Goal: Register for event/course

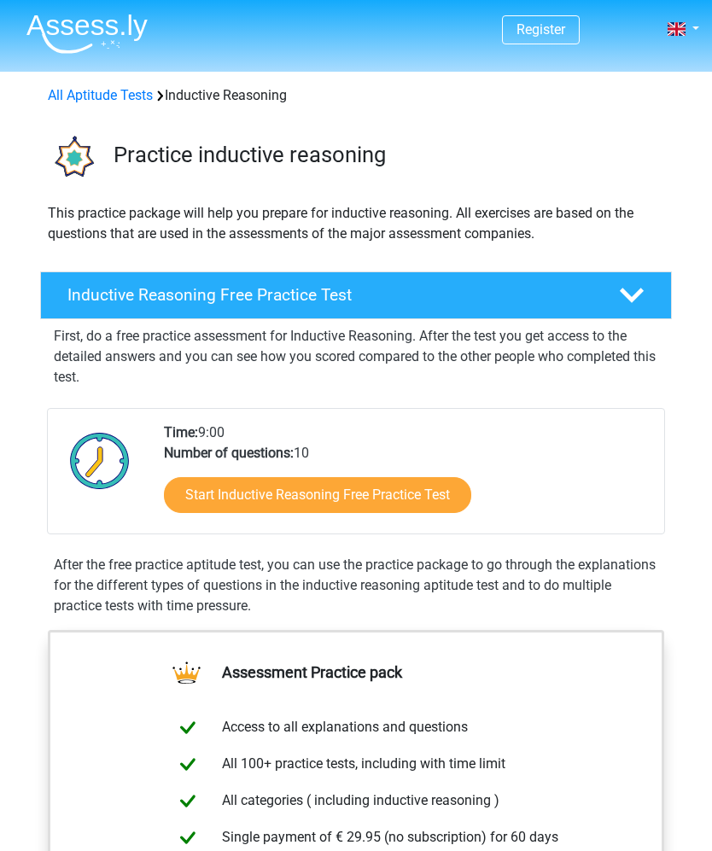
click at [555, 28] on link "Register" at bounding box center [540, 29] width 49 height 16
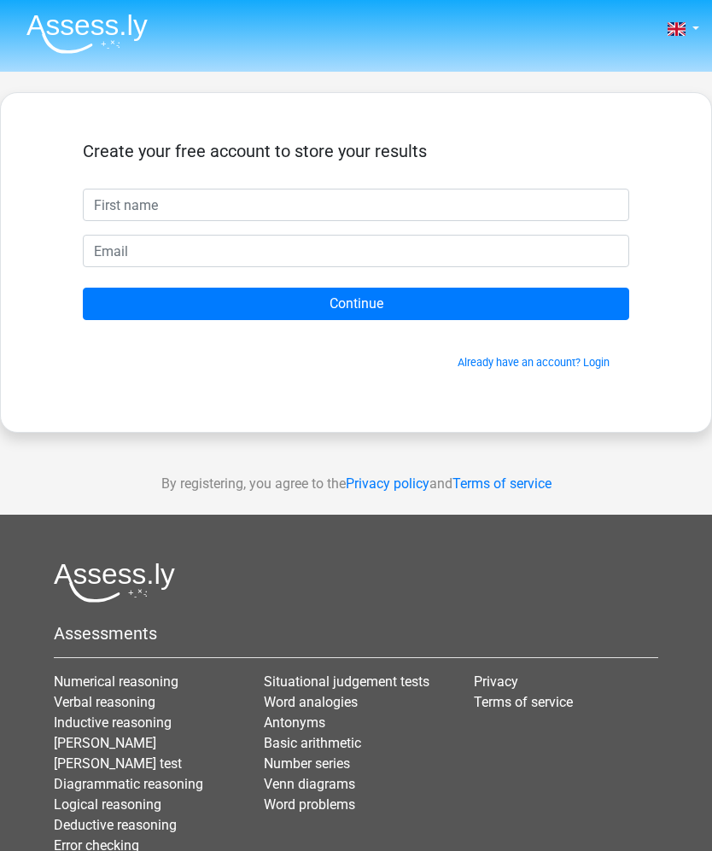
click at [499, 203] on input "text" at bounding box center [356, 205] width 546 height 32
type input "Theerayan"
click at [279, 255] on input "email" at bounding box center [356, 251] width 546 height 32
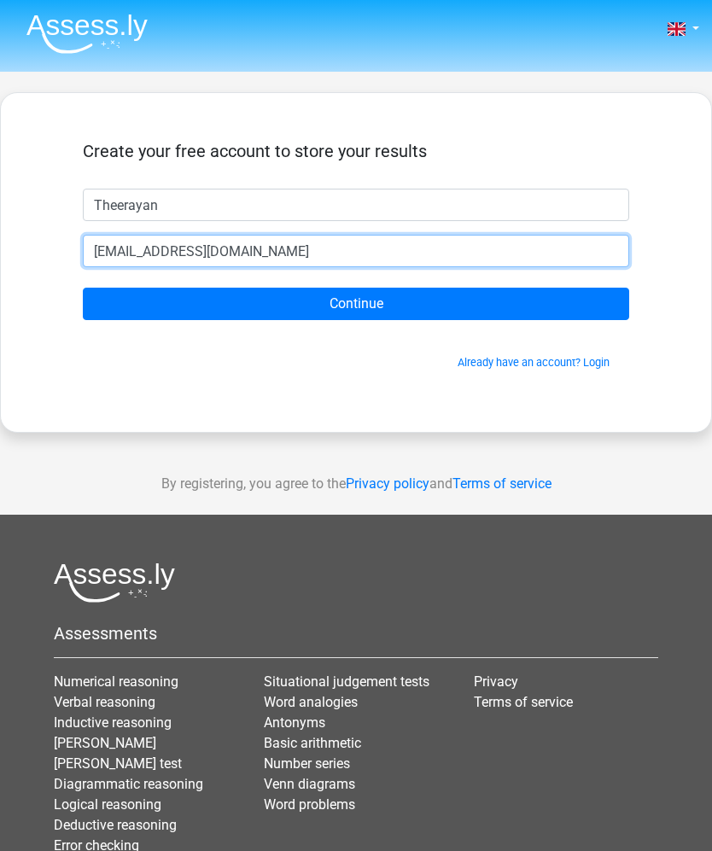
type input "[EMAIL_ADDRESS][DOMAIN_NAME]"
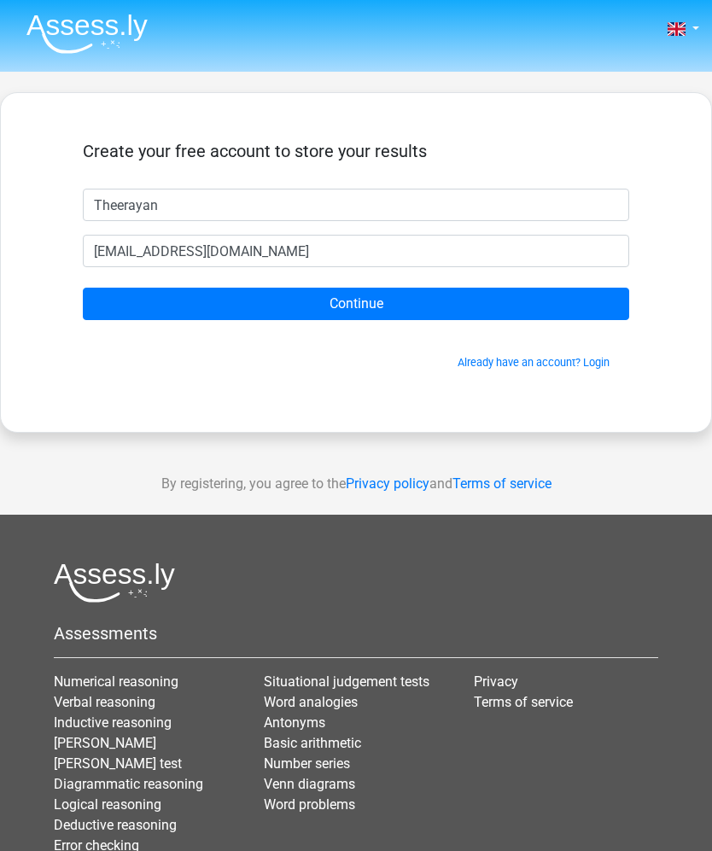
click at [386, 298] on input "Continue" at bounding box center [356, 304] width 546 height 32
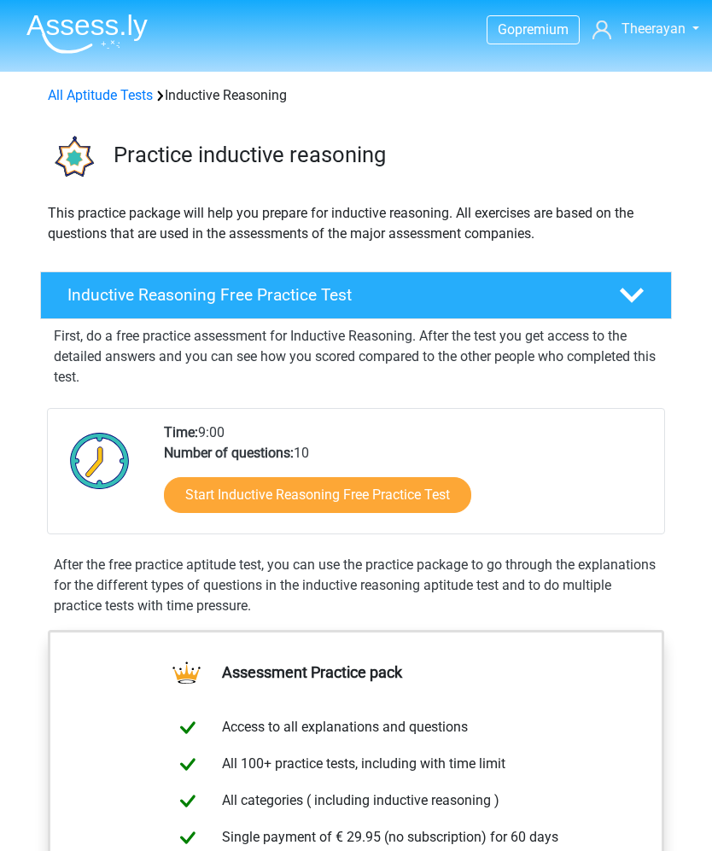
click at [663, 28] on span "Theerayan" at bounding box center [653, 28] width 64 height 16
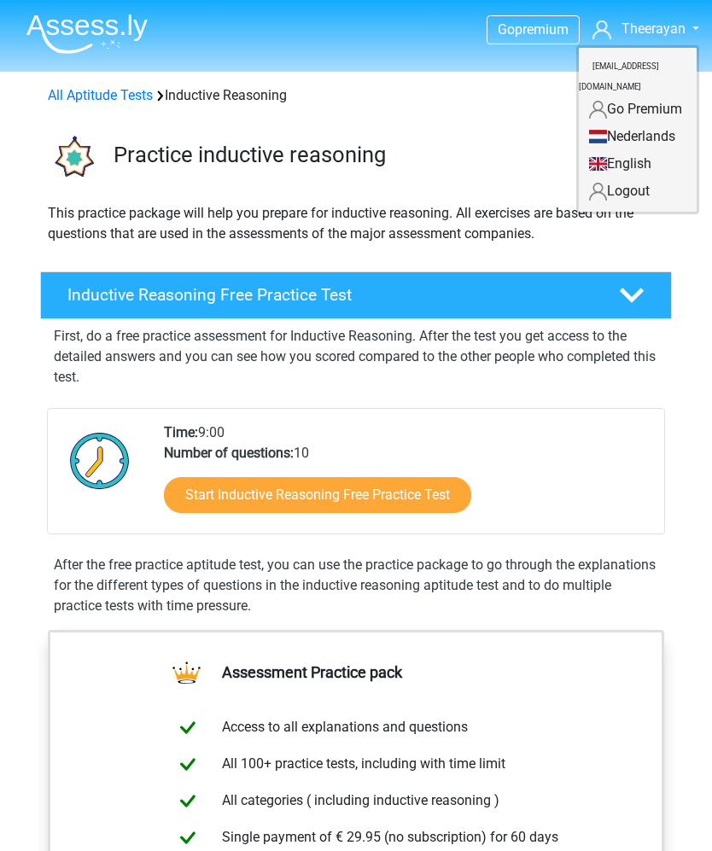
click at [642, 178] on link "Logout" at bounding box center [638, 191] width 118 height 27
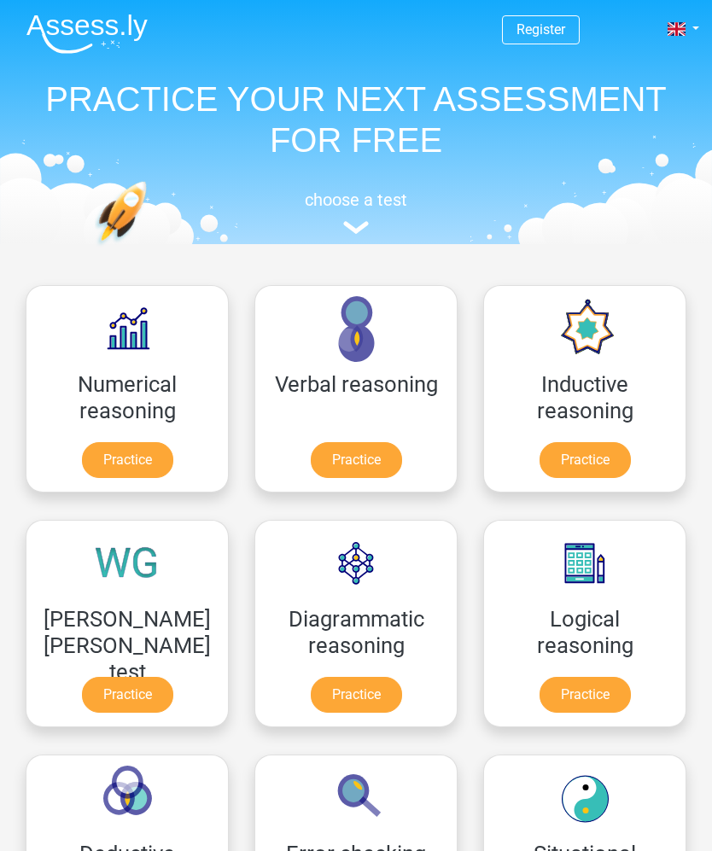
click at [674, 37] on link at bounding box center [682, 29] width 34 height 20
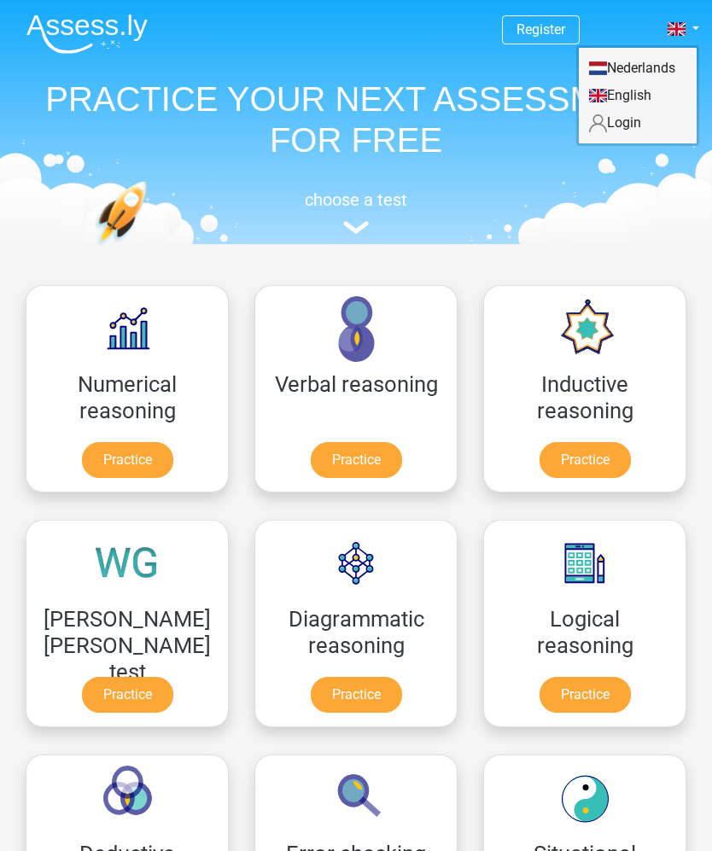
click at [632, 129] on link "Login" at bounding box center [638, 122] width 118 height 27
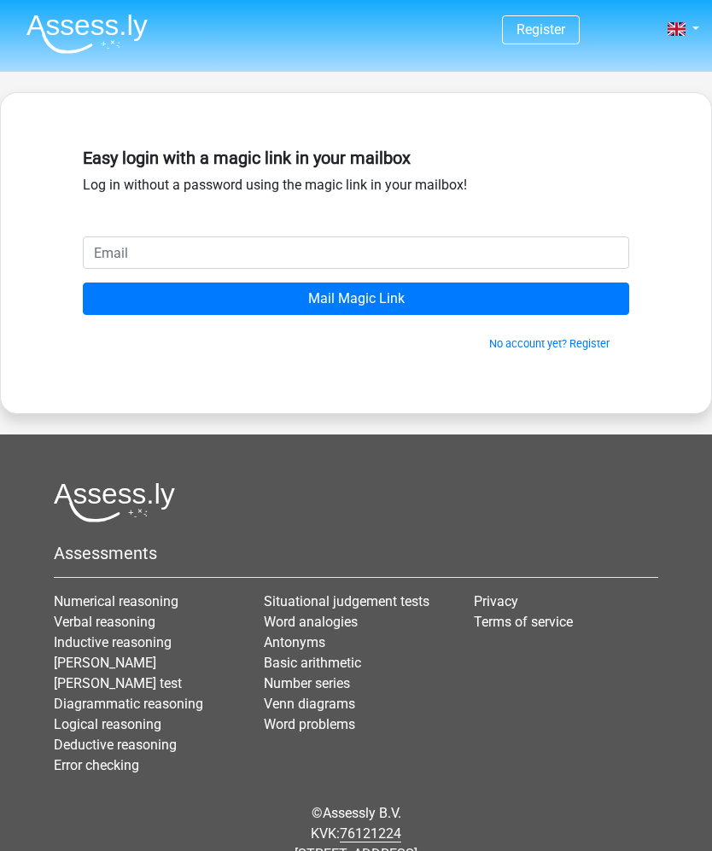
click at [318, 259] on input "email" at bounding box center [356, 252] width 546 height 32
type input "[EMAIL_ADDRESS][DOMAIN_NAME]"
click at [465, 306] on input "Mail Magic Link" at bounding box center [356, 299] width 546 height 32
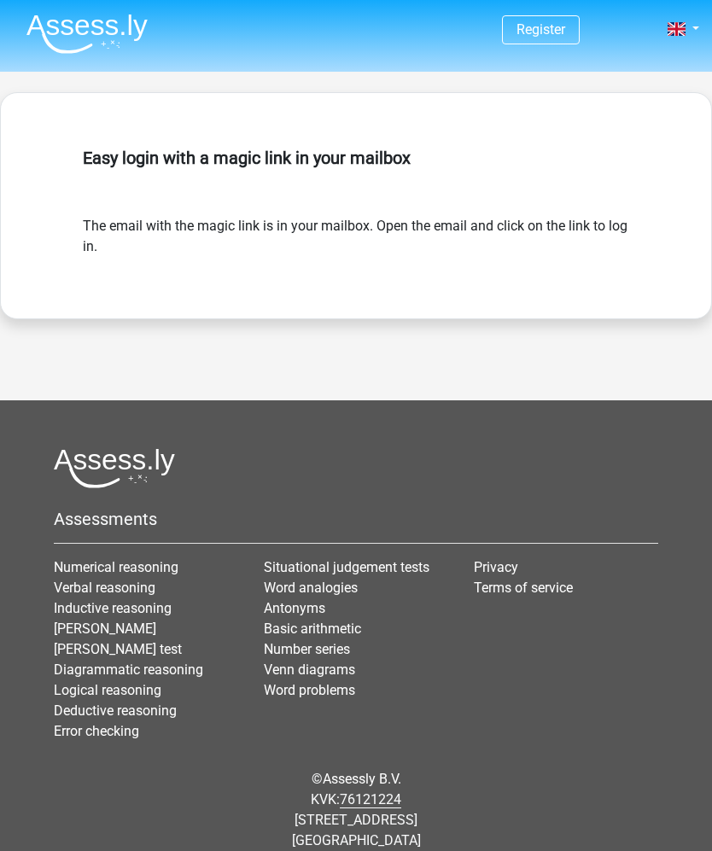
click at [682, 36] on span at bounding box center [677, 29] width 18 height 14
click at [687, 27] on link at bounding box center [682, 29] width 34 height 20
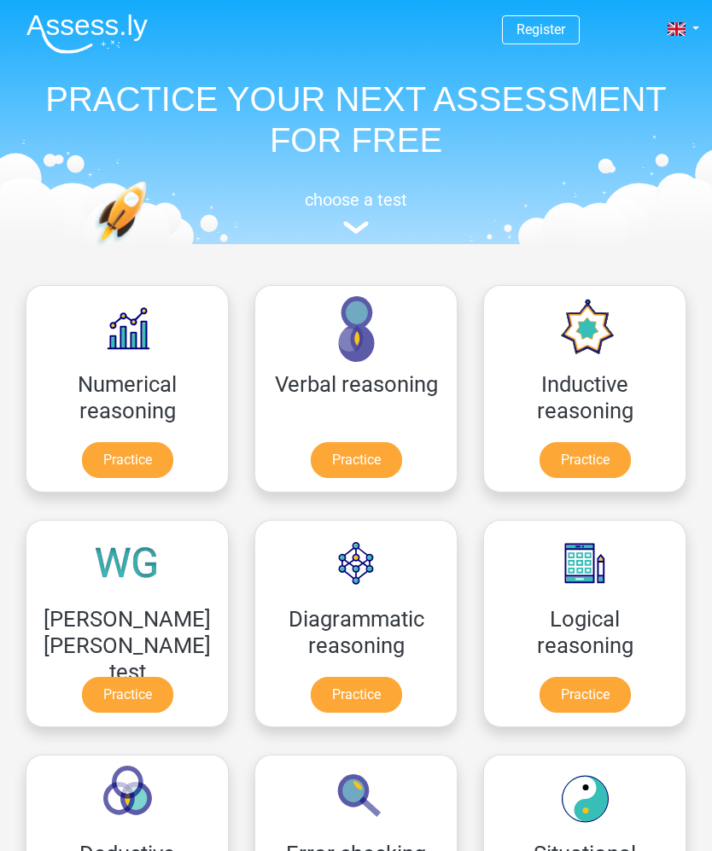
click at [691, 22] on link at bounding box center [682, 29] width 34 height 20
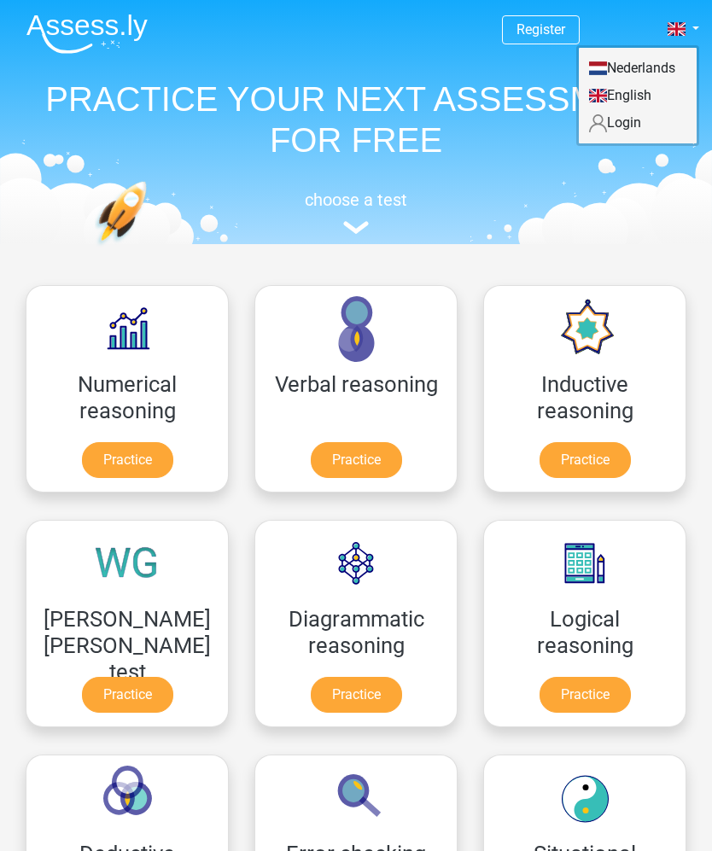
click at [631, 442] on link "Practice" at bounding box center [585, 460] width 91 height 36
